Goal: Find specific page/section: Find specific page/section

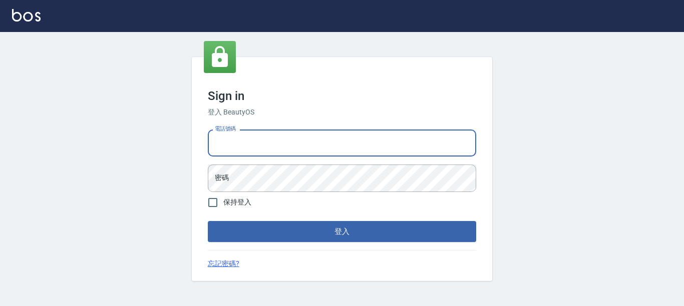
click at [244, 145] on input "電話號碼" at bounding box center [342, 143] width 268 height 27
type input "7320483"
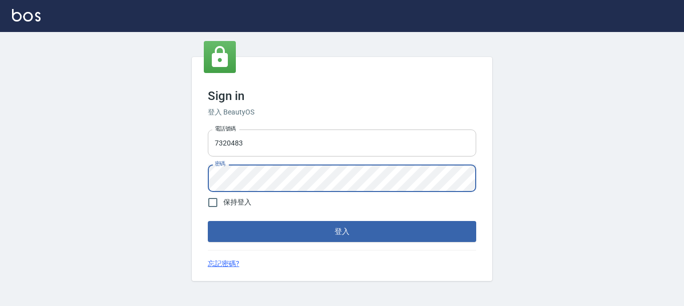
click at [208, 221] on button "登入" at bounding box center [342, 231] width 268 height 21
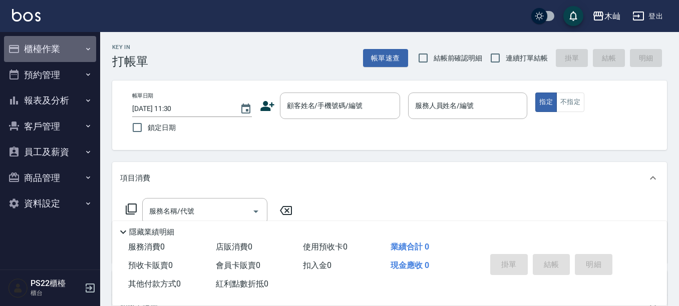
click at [68, 53] on button "櫃檯作業" at bounding box center [50, 49] width 92 height 26
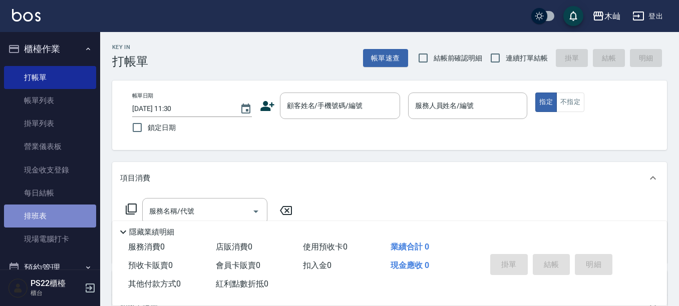
click at [54, 213] on link "排班表" at bounding box center [50, 216] width 92 height 23
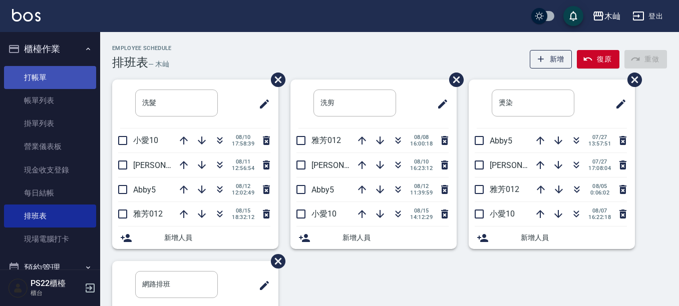
click at [56, 75] on link "打帳單" at bounding box center [50, 77] width 92 height 23
